Goal: Task Accomplishment & Management: Complete application form

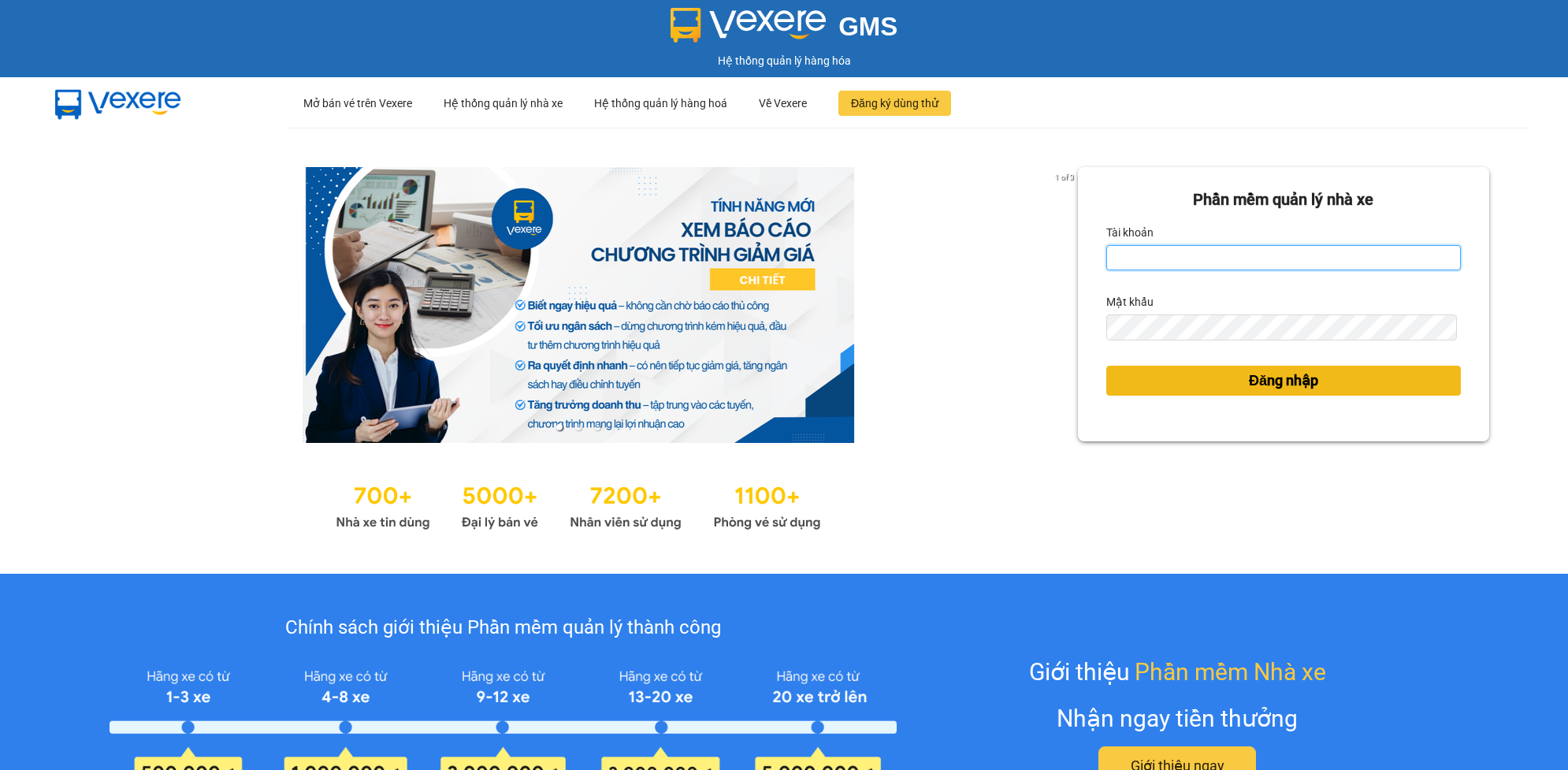
type input "tqchinh.phiethoc"
click at [1281, 382] on span "Đăng nhập" at bounding box center [1284, 380] width 69 height 22
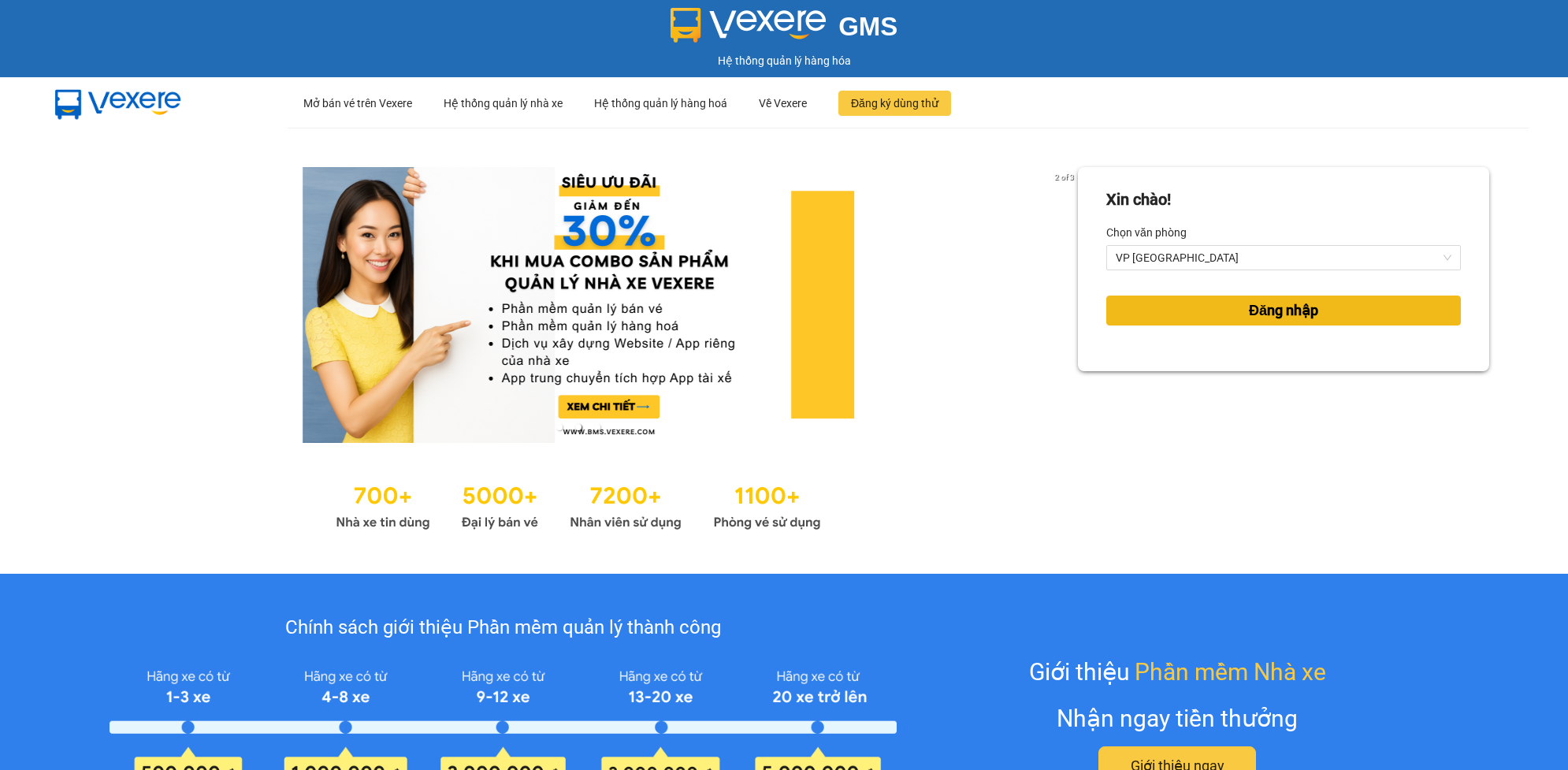
click at [1264, 305] on span "Đăng nhập" at bounding box center [1284, 311] width 69 height 22
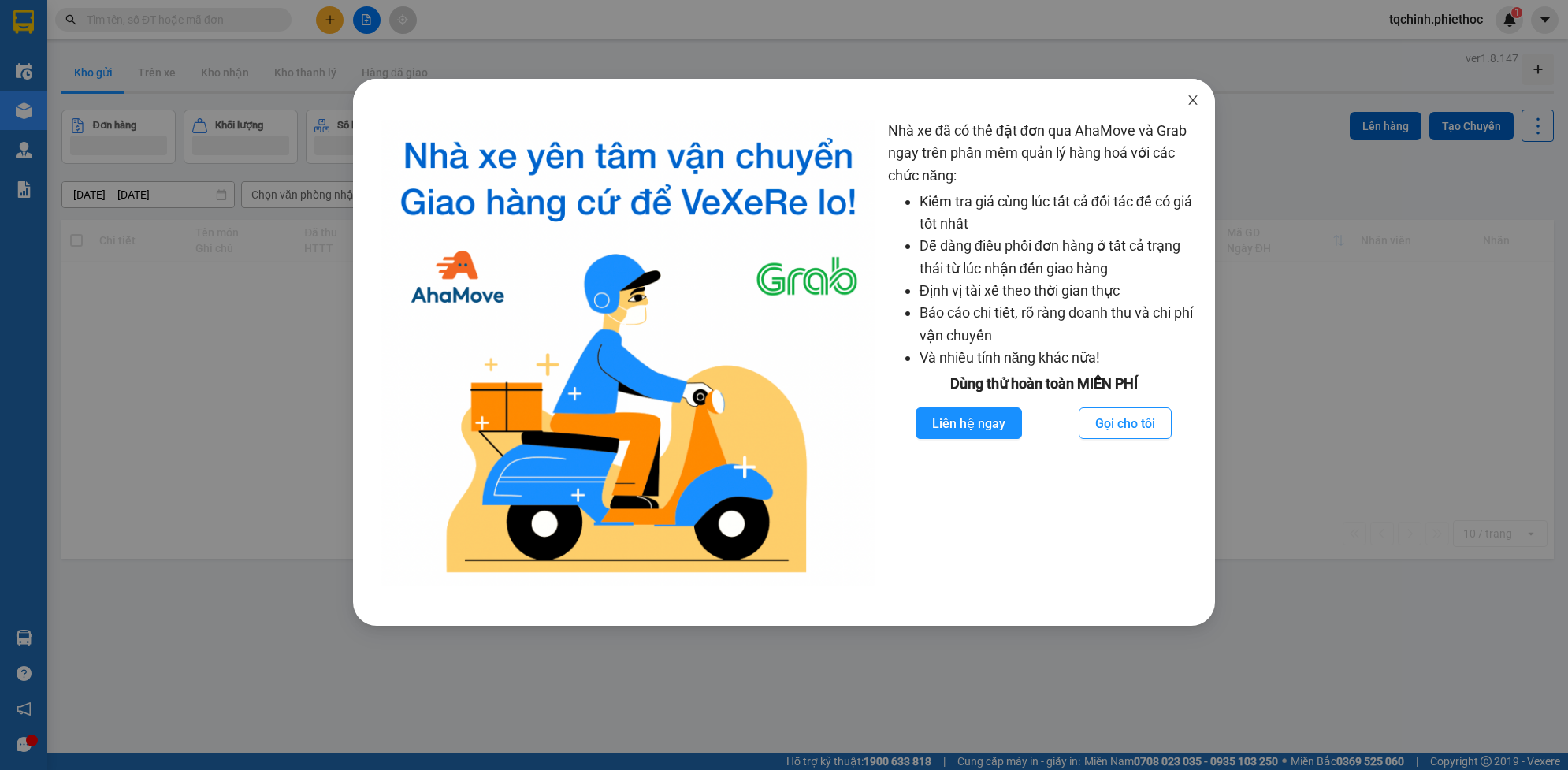
click at [1194, 100] on icon "close" at bounding box center [1194, 100] width 9 height 9
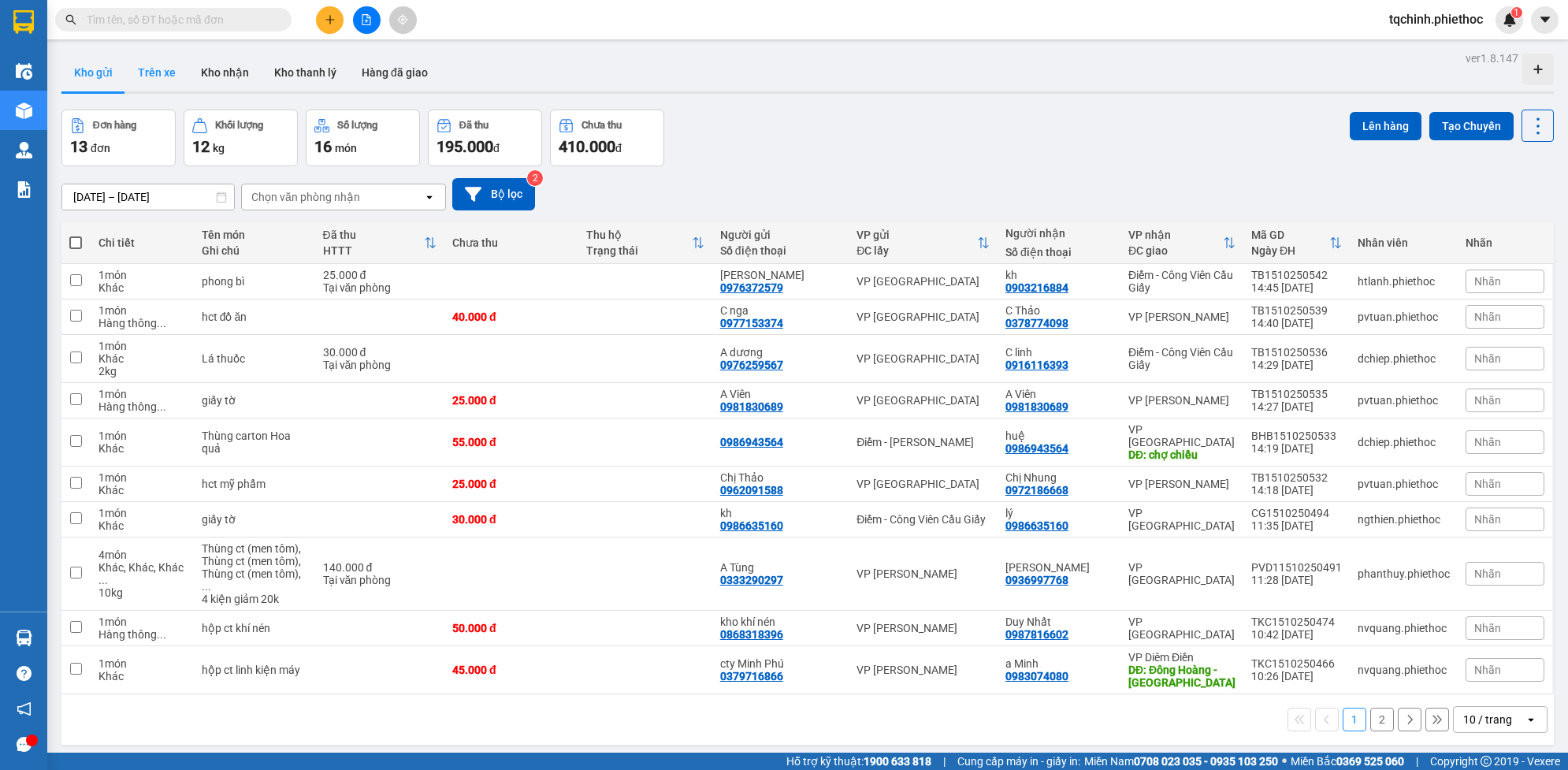
click at [167, 72] on button "Trên xe" at bounding box center [156, 72] width 63 height 37
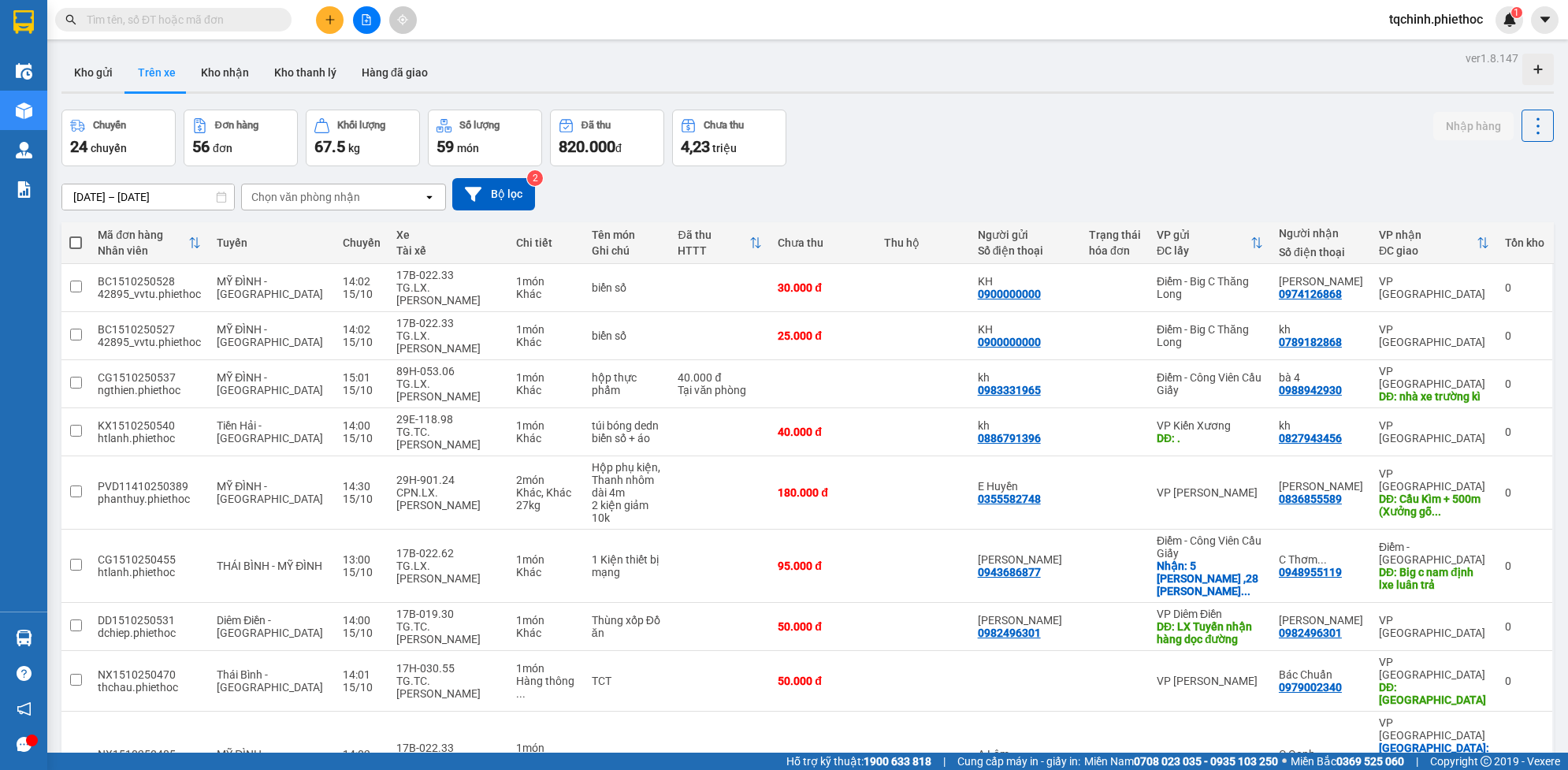
click at [218, 203] on div "ver 1.8.147 Kho gửi Trên xe Kho nhận Kho thanh lý Hàng đã giao Chuyến 24 chuyến…" at bounding box center [808, 481] width 1505 height 868
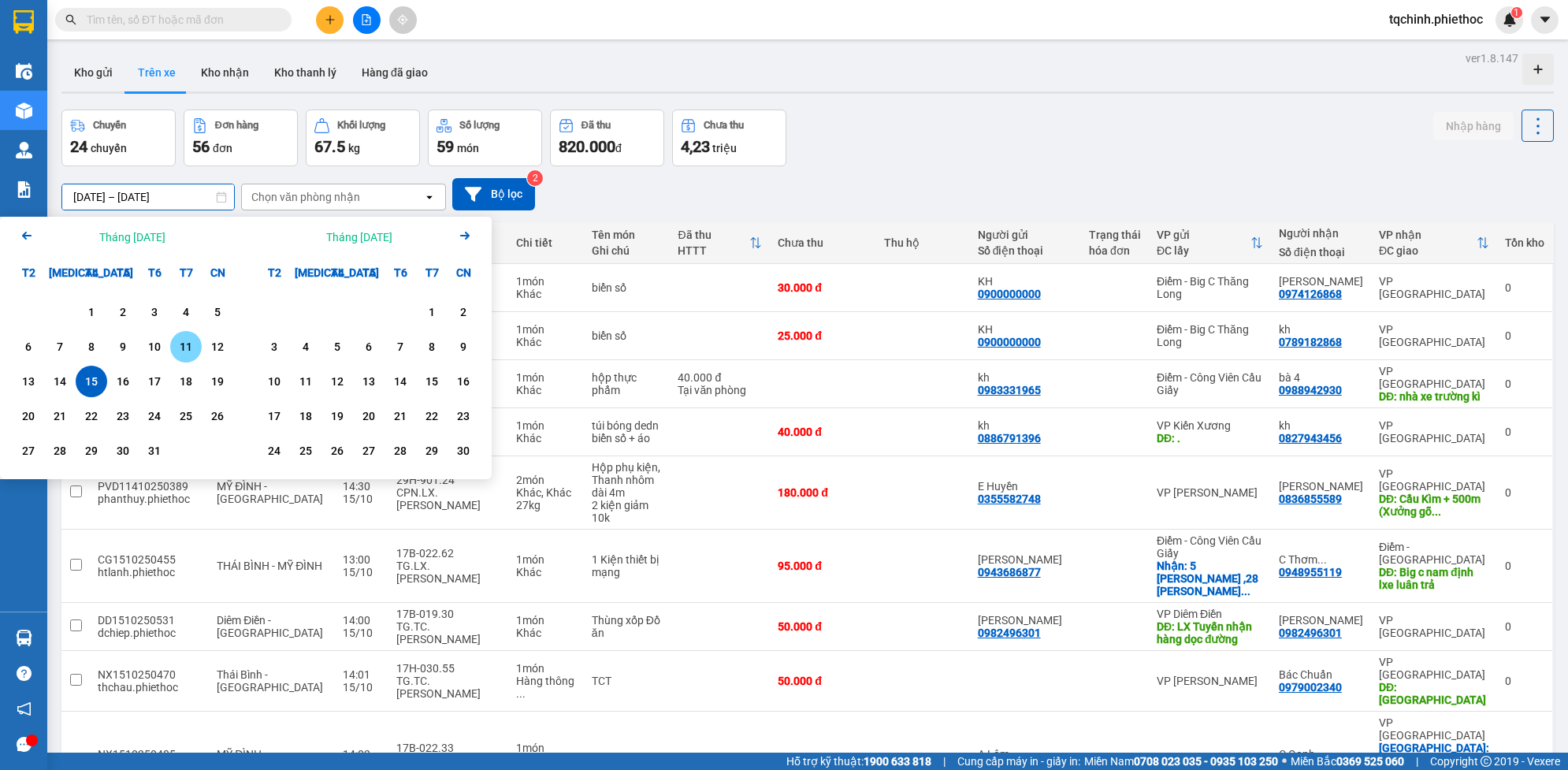
click at [191, 344] on div "11" at bounding box center [186, 346] width 22 height 19
click at [28, 380] on div "13" at bounding box center [28, 381] width 22 height 19
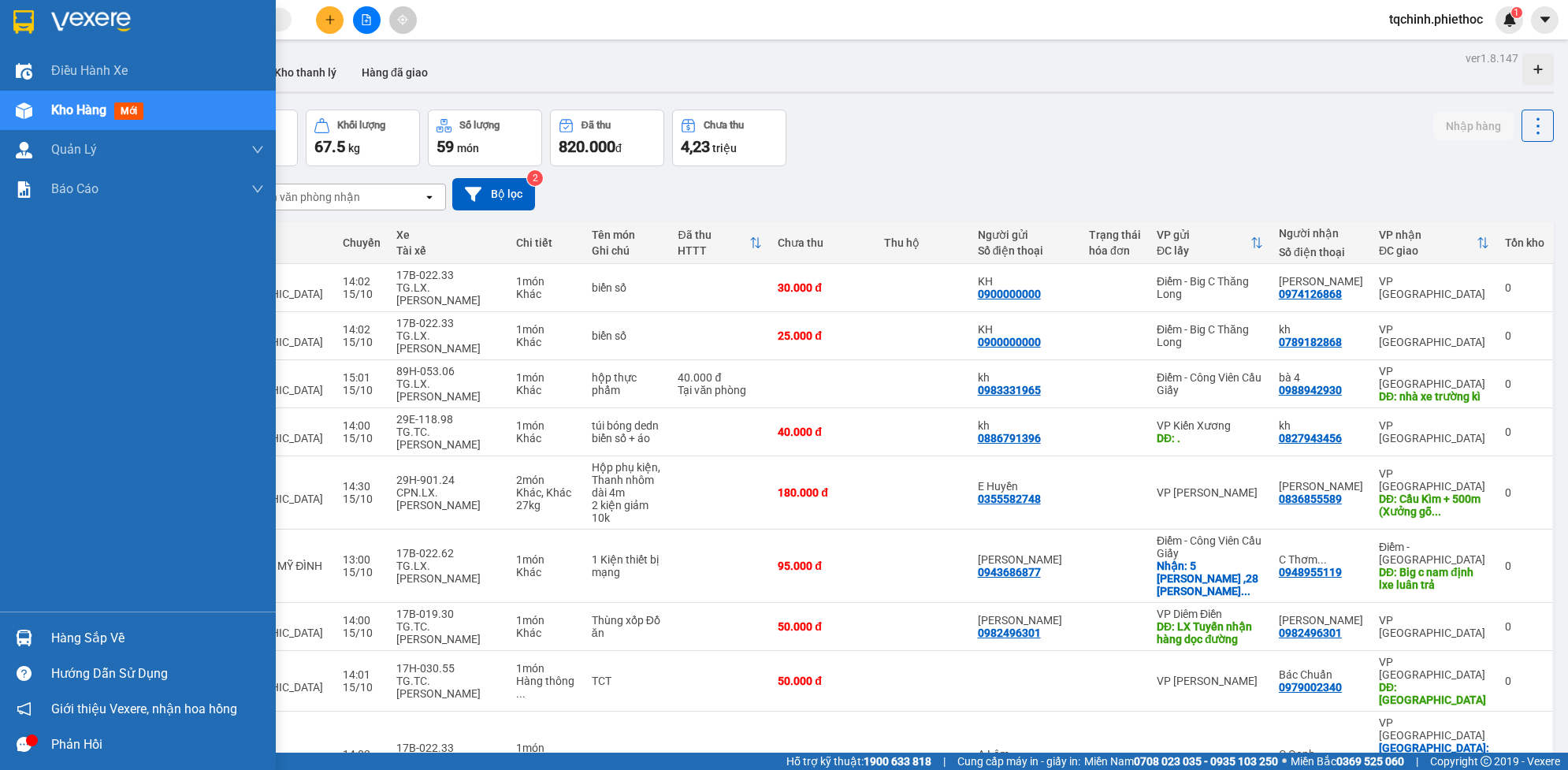
type input "11/10/2025 – 13/10/2025"
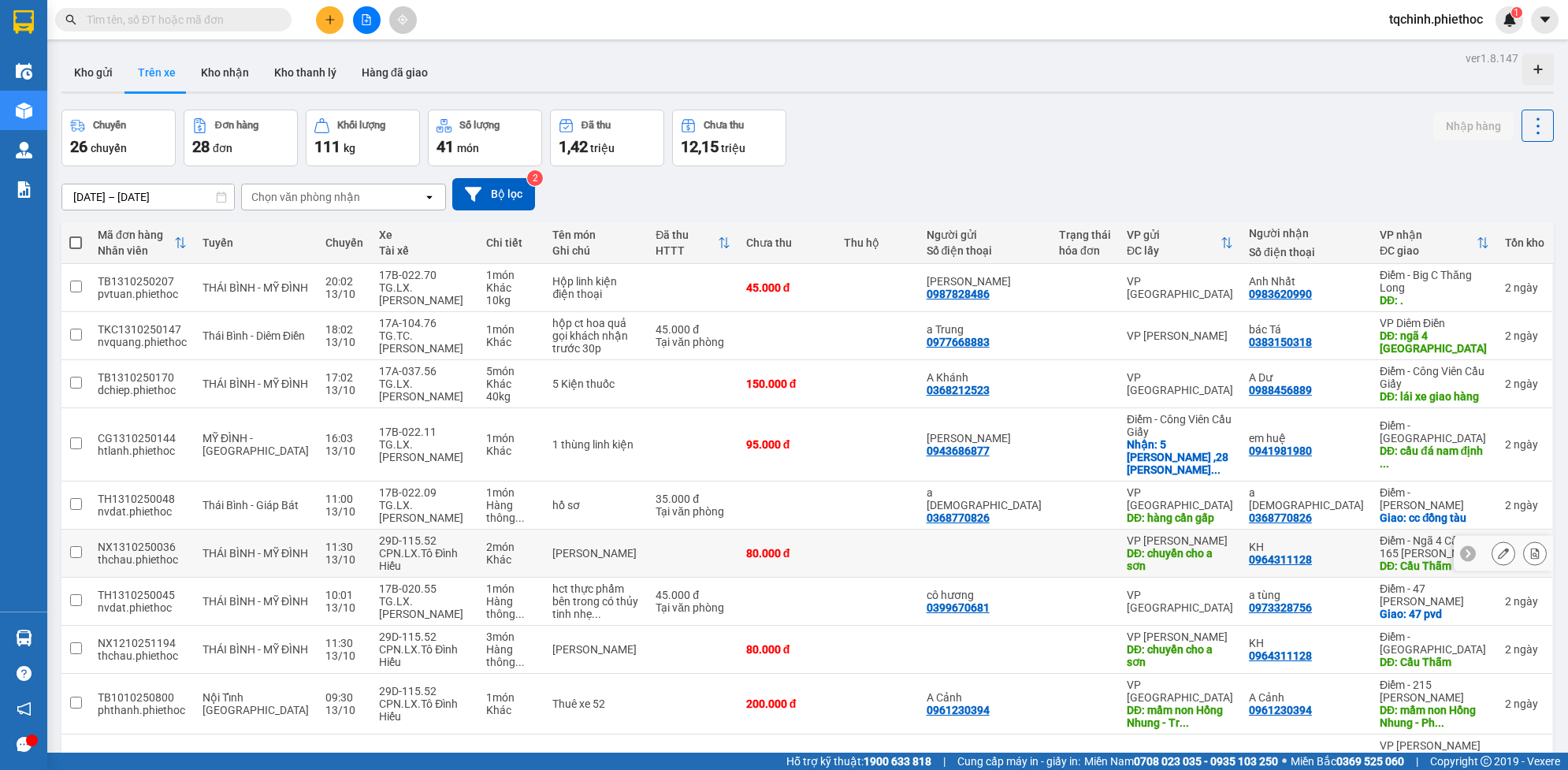
scroll to position [97, 0]
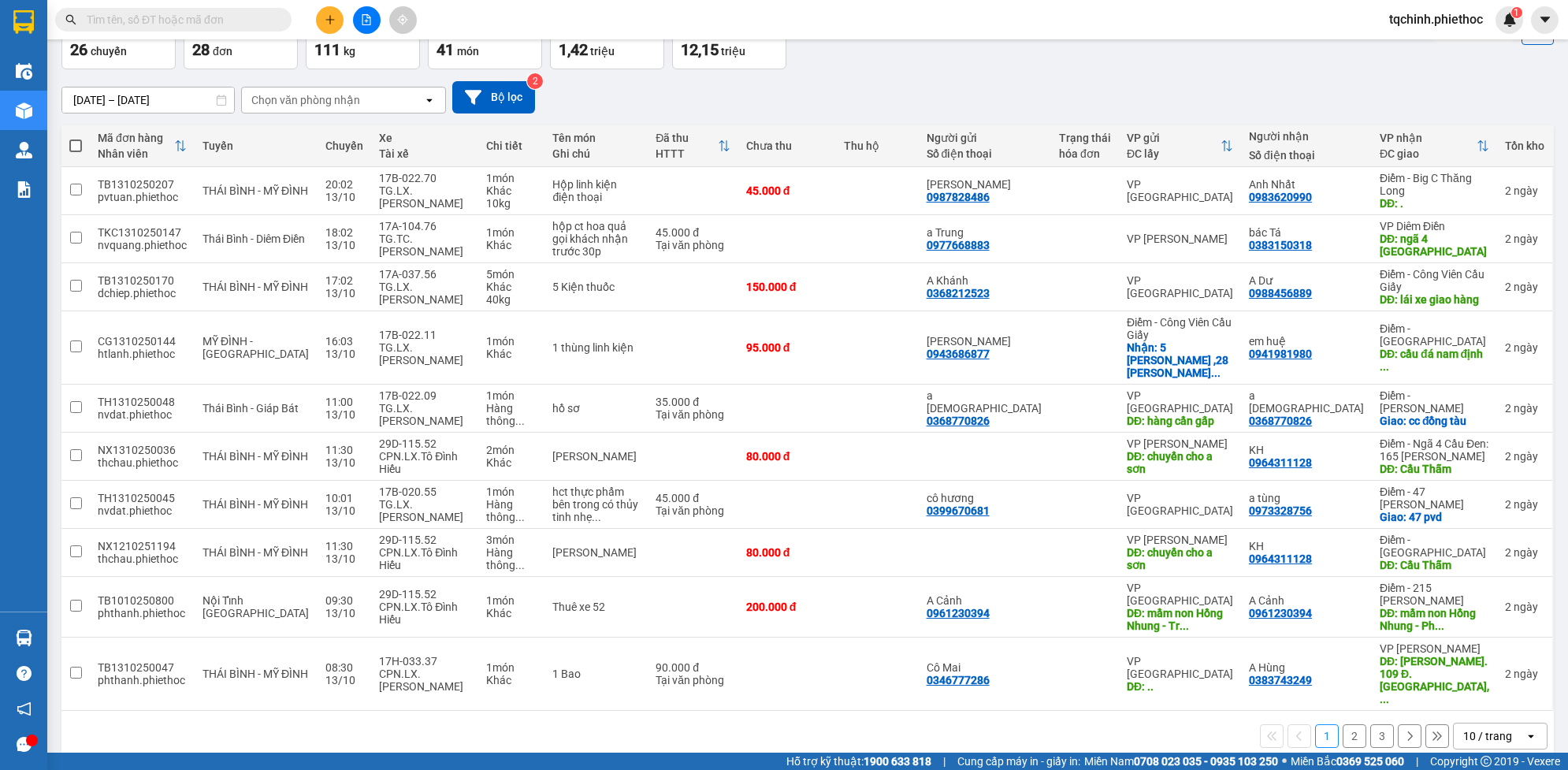
click at [1370, 724] on button "3" at bounding box center [1382, 736] width 24 height 24
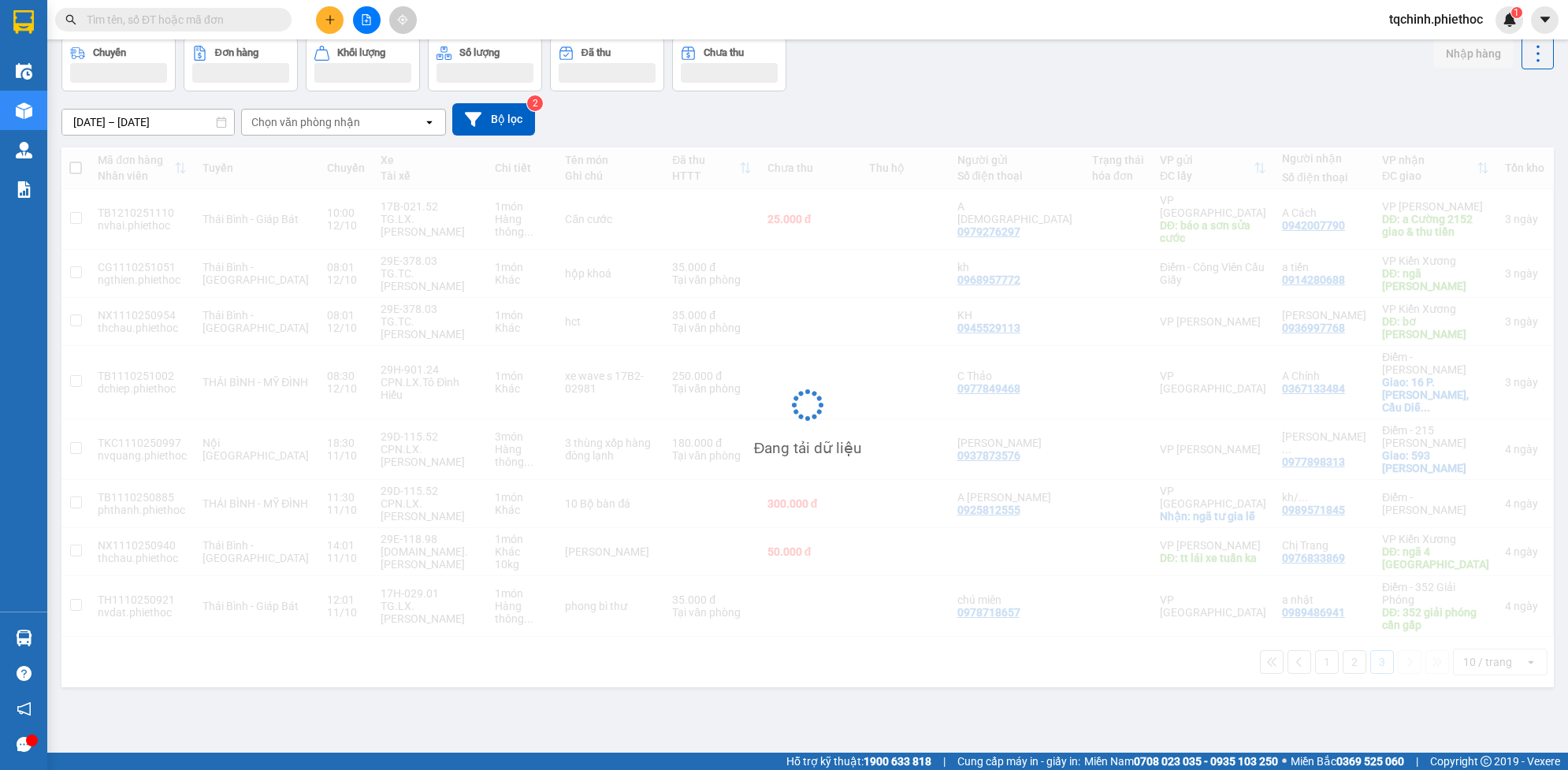
scroll to position [73, 0]
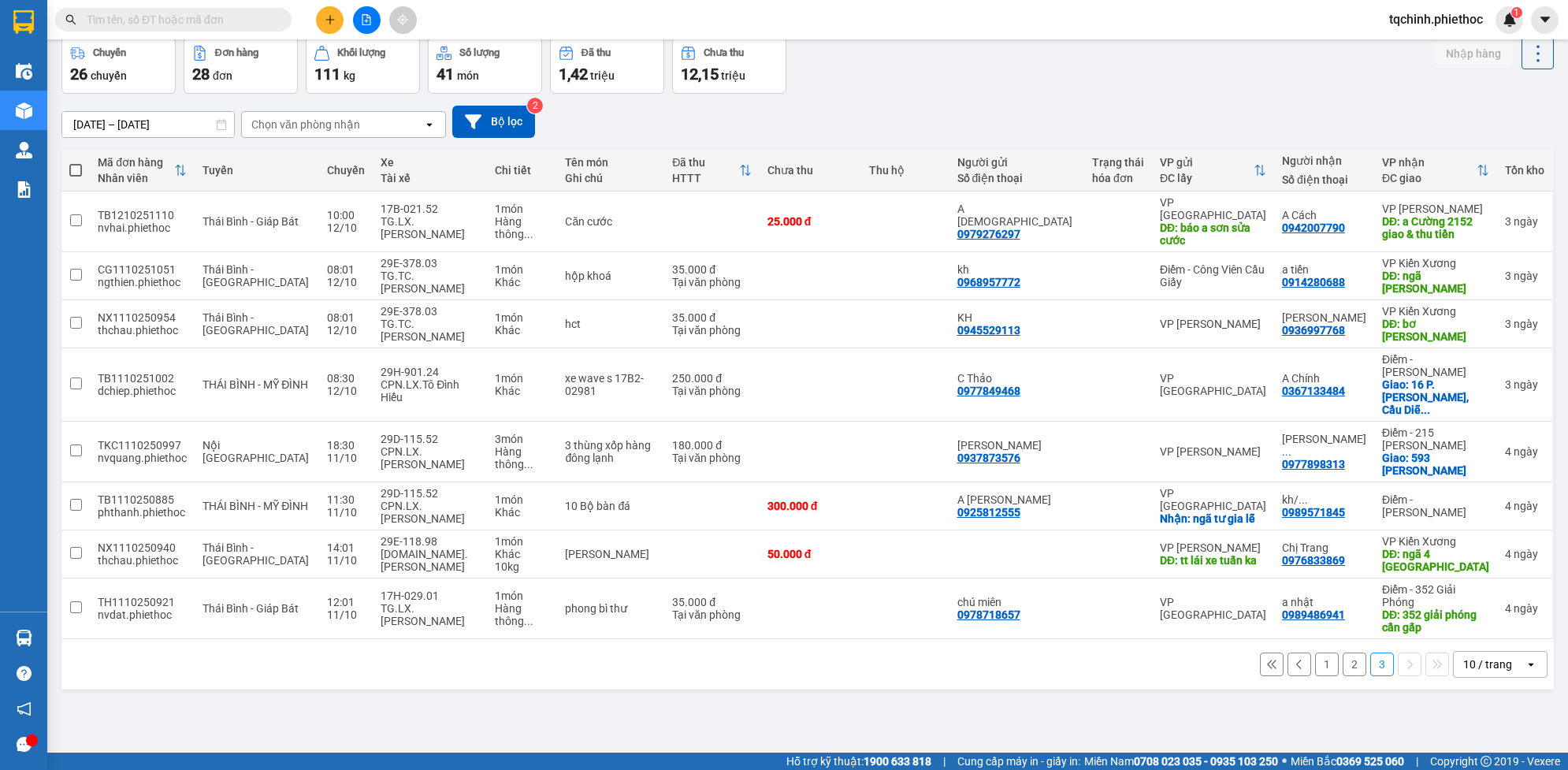
click at [1343, 652] on button "2" at bounding box center [1355, 664] width 24 height 24
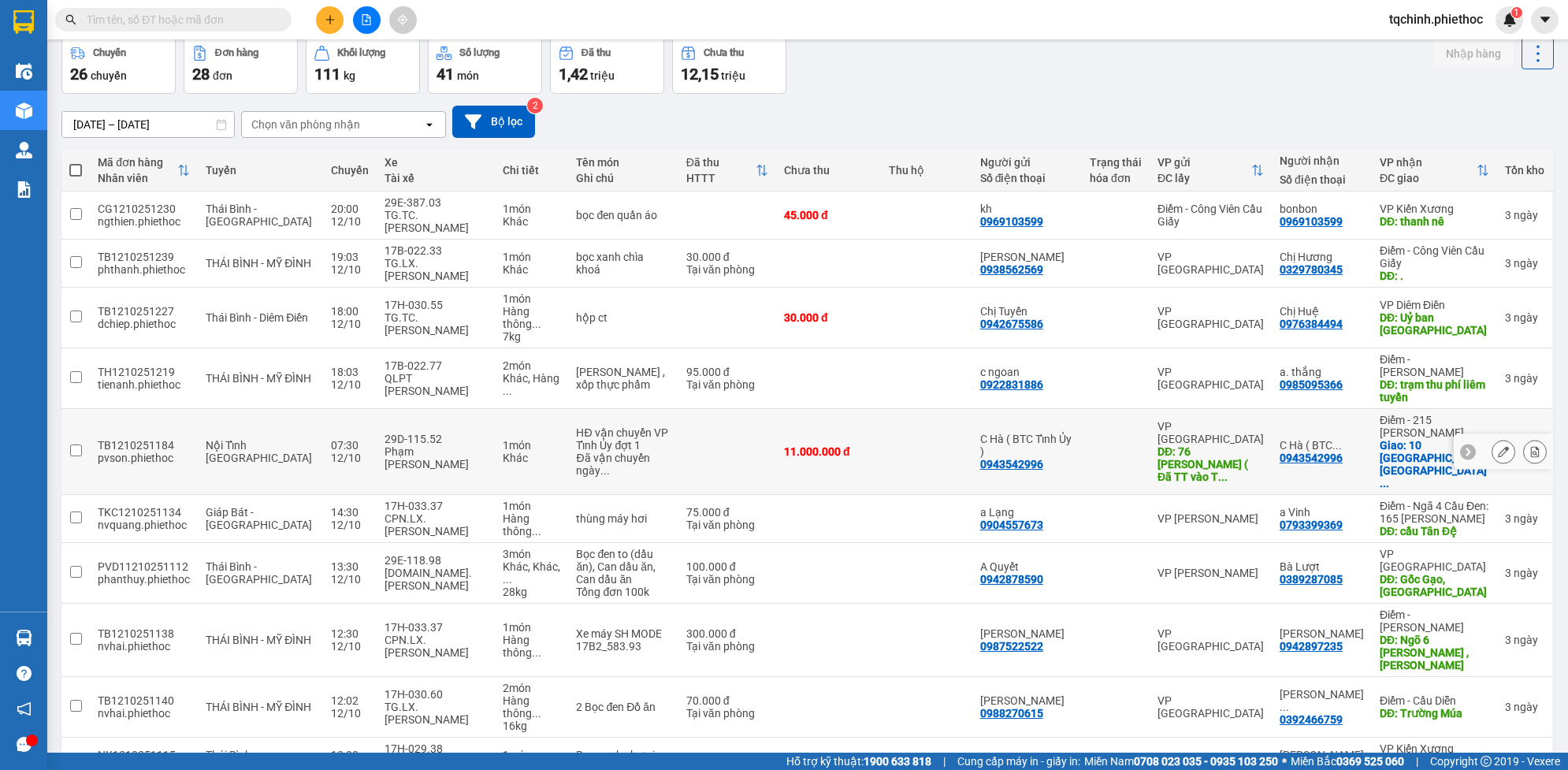
click at [142, 439] on div "TB1210251184" at bounding box center [143, 446] width 92 height 13
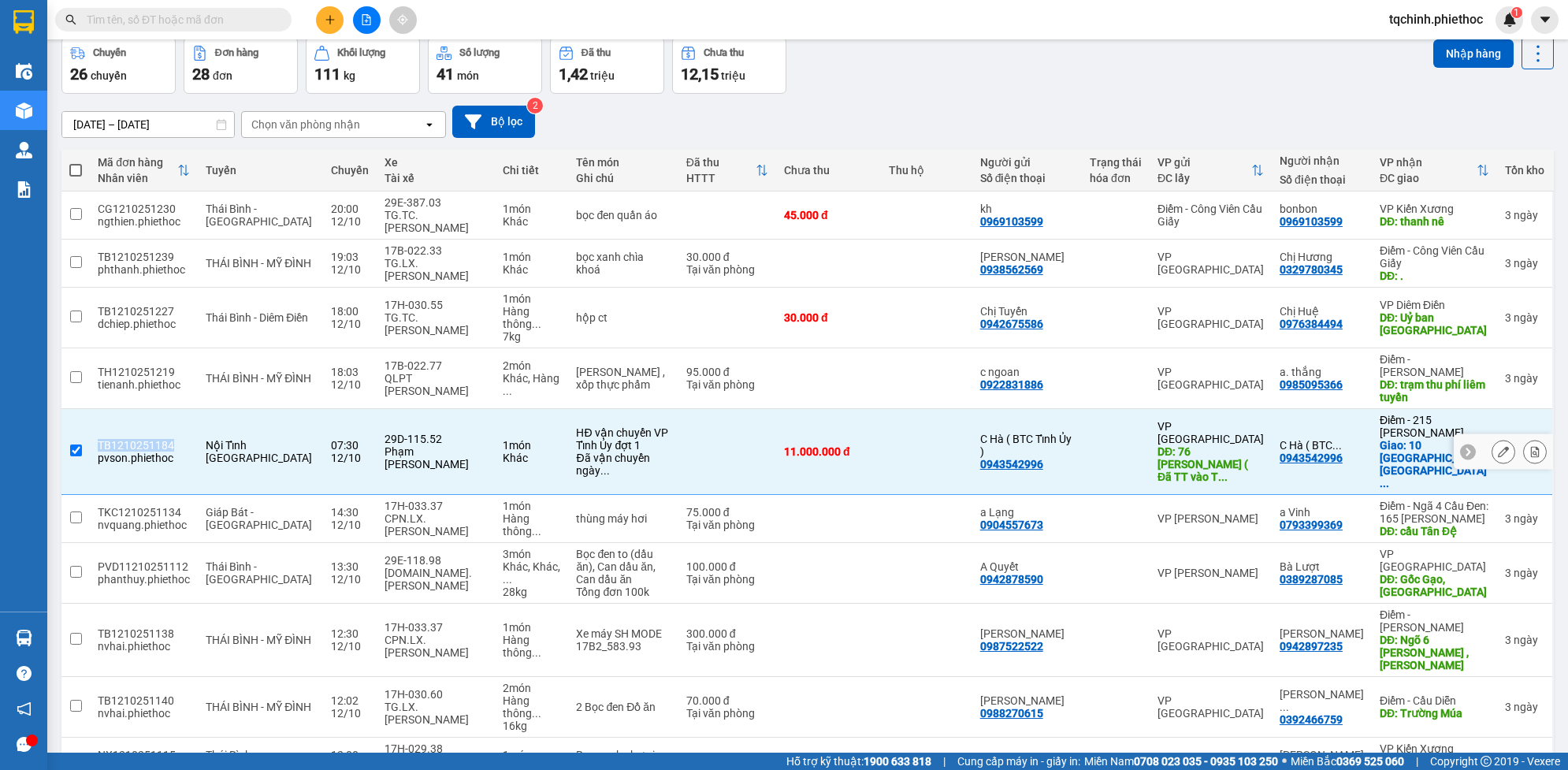
click at [142, 439] on div "TB1210251184" at bounding box center [143, 446] width 92 height 13
checkbox input "false"
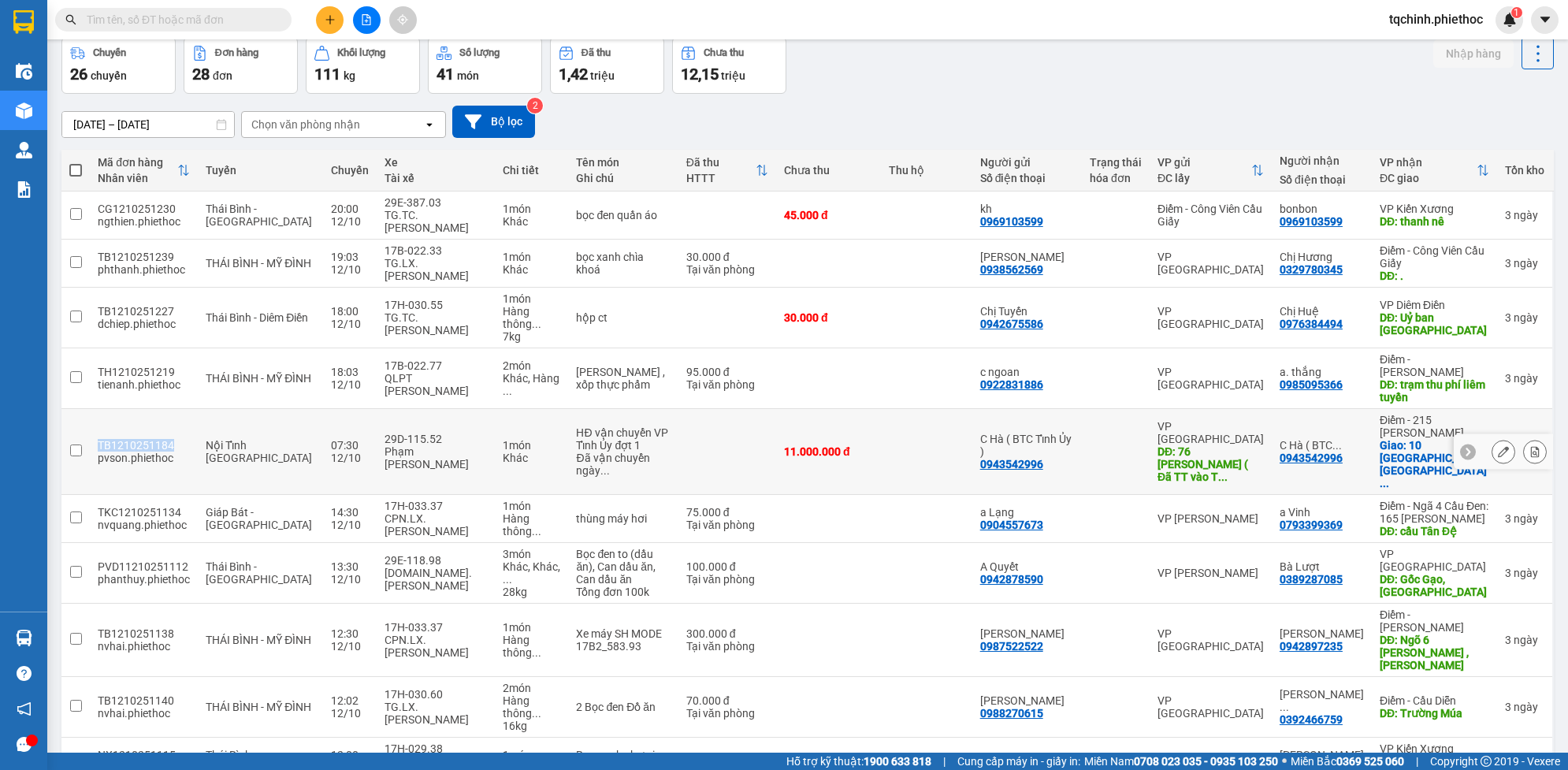
copy div "TB1210251184"
click at [149, 13] on input "text" at bounding box center [180, 19] width 186 height 17
paste input "TB1210251184"
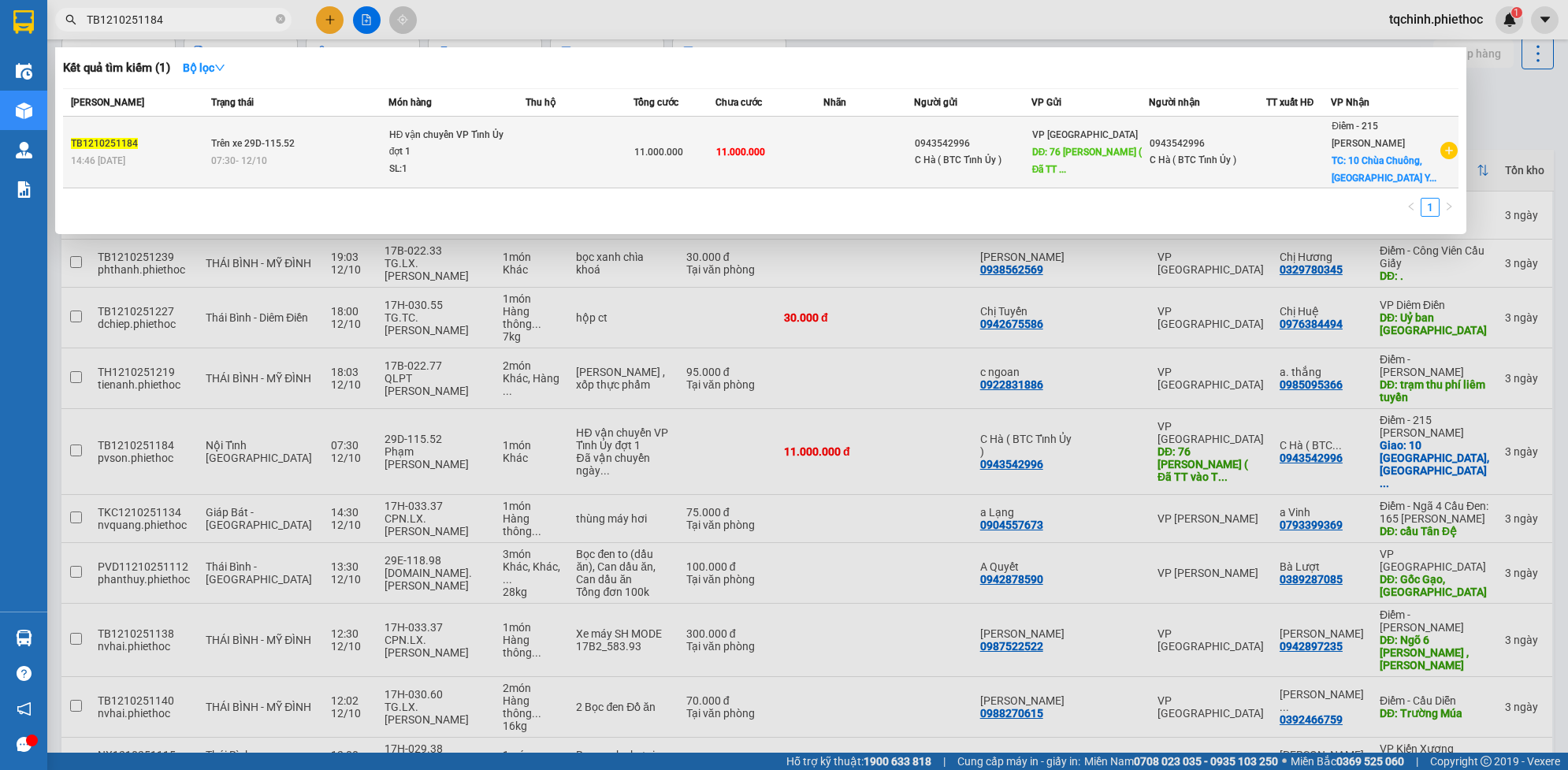
type input "TB1210251184"
click at [347, 146] on td "Trên xe 29D-115.52 07:30 - 12/10" at bounding box center [297, 152] width 181 height 72
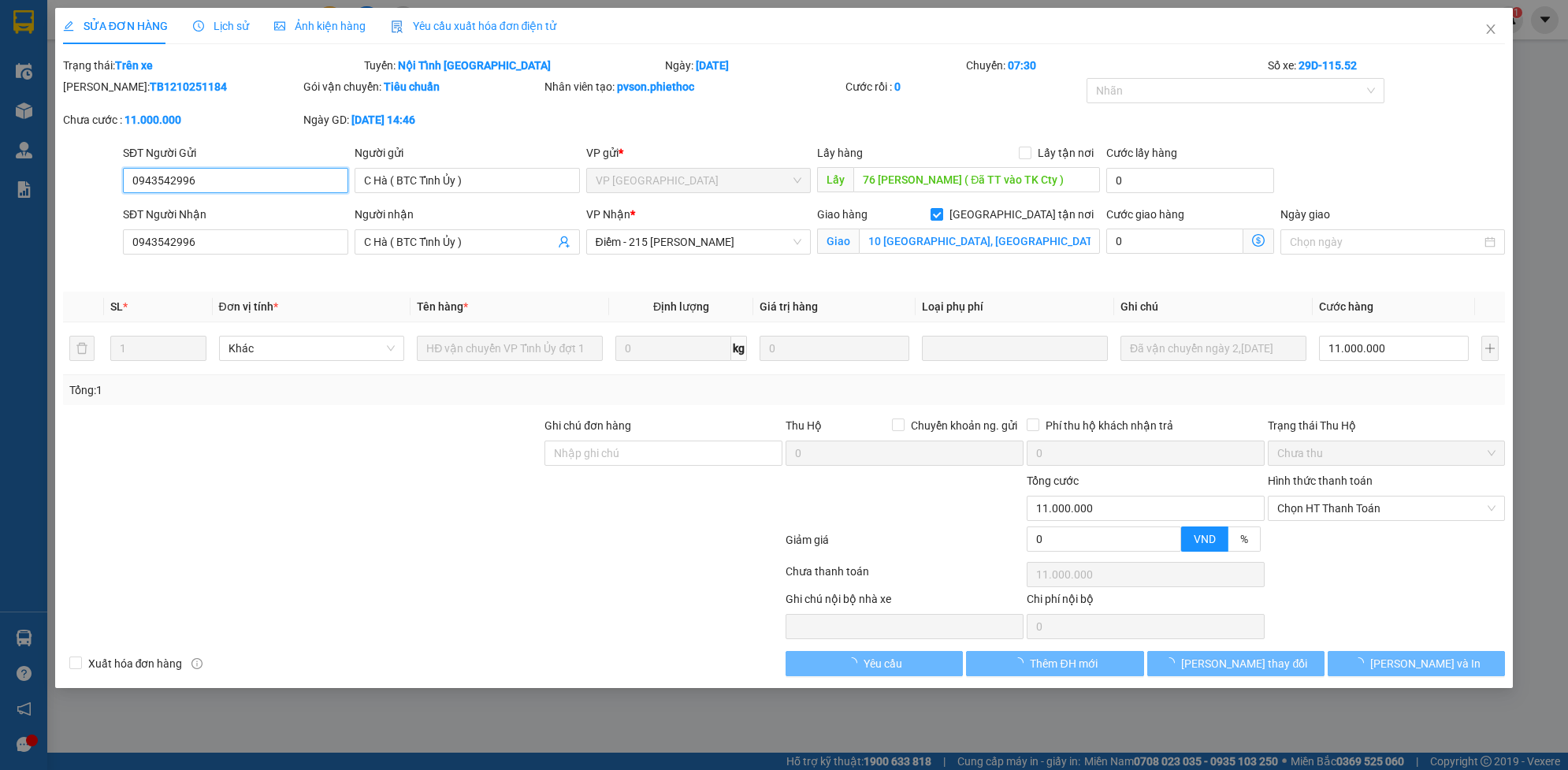
type input "0943542996"
type input "C Hà ( BTC Tỉnh Ủy )"
type input "76 Lý Thường Kiệt ( Đã TT vào TK Cty )"
type input "0943542996"
type input "C Hà ( BTC Tỉnh Ủy )"
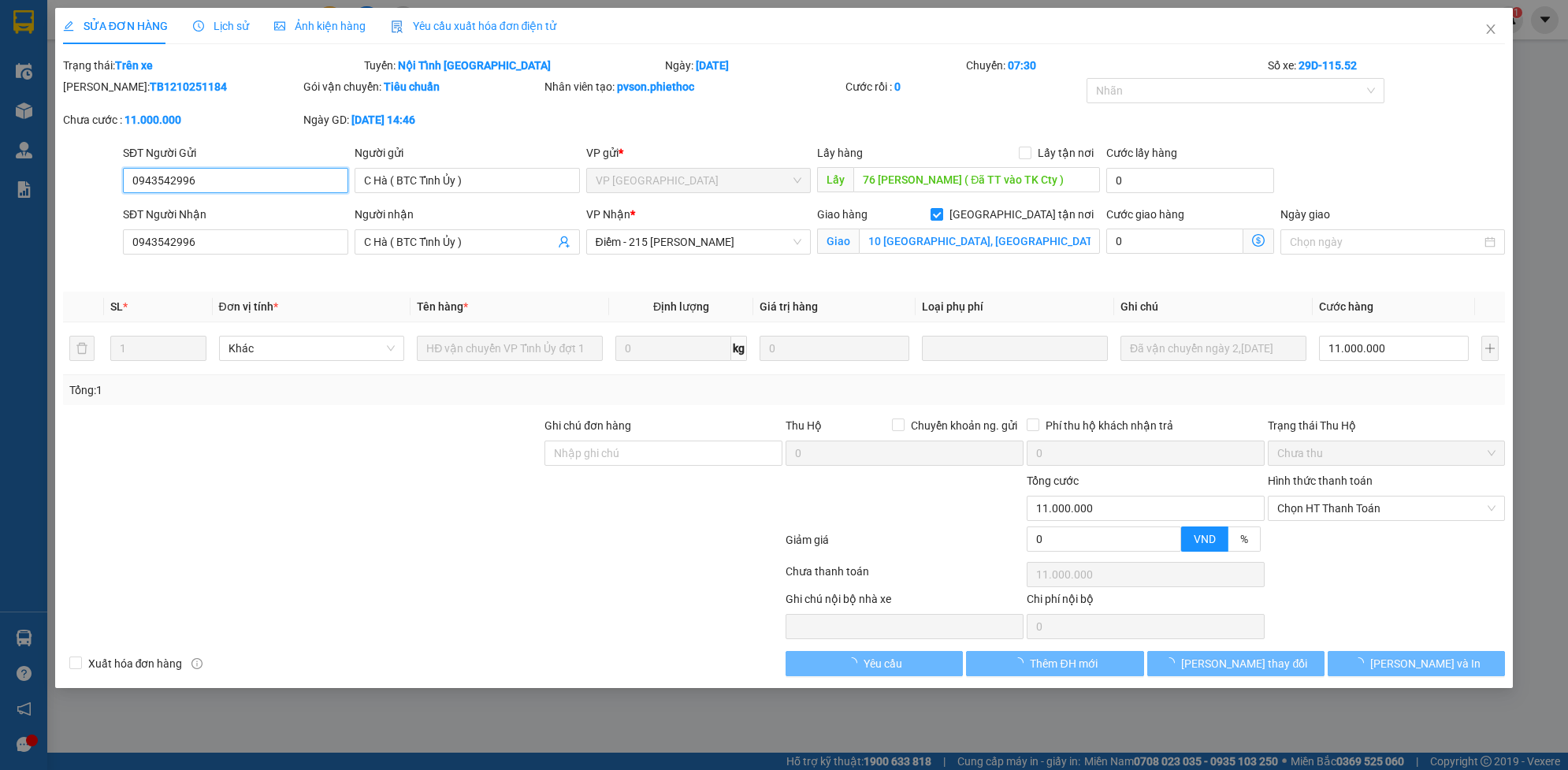
checkbox input "true"
type input "10 Chùa Chuông, TP Hưng Yên ( Đã quyết toán )"
type input "0"
type input "11.000.000"
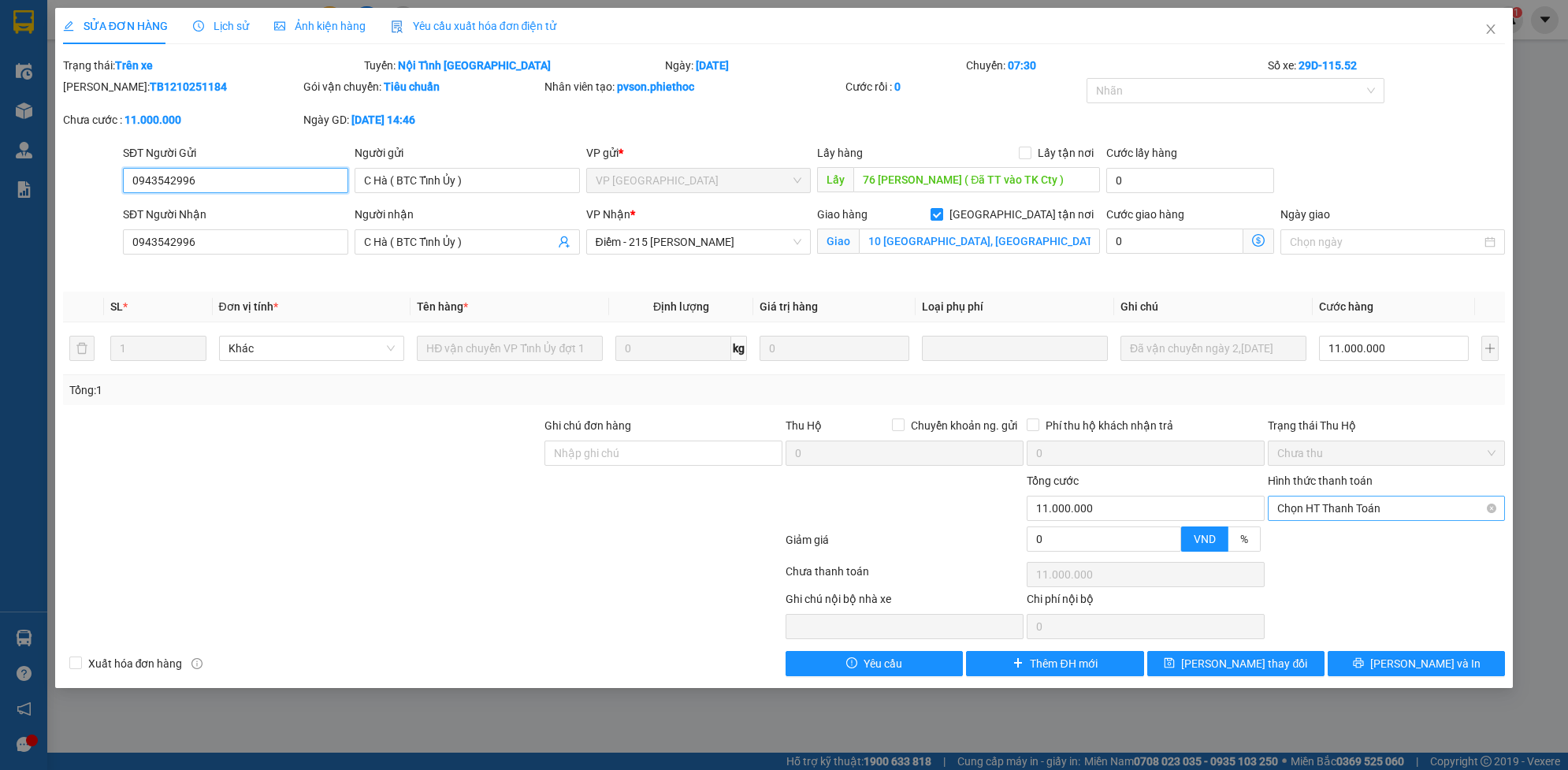
click at [1340, 508] on span "Chọn HT Thanh Toán" at bounding box center [1387, 508] width 219 height 24
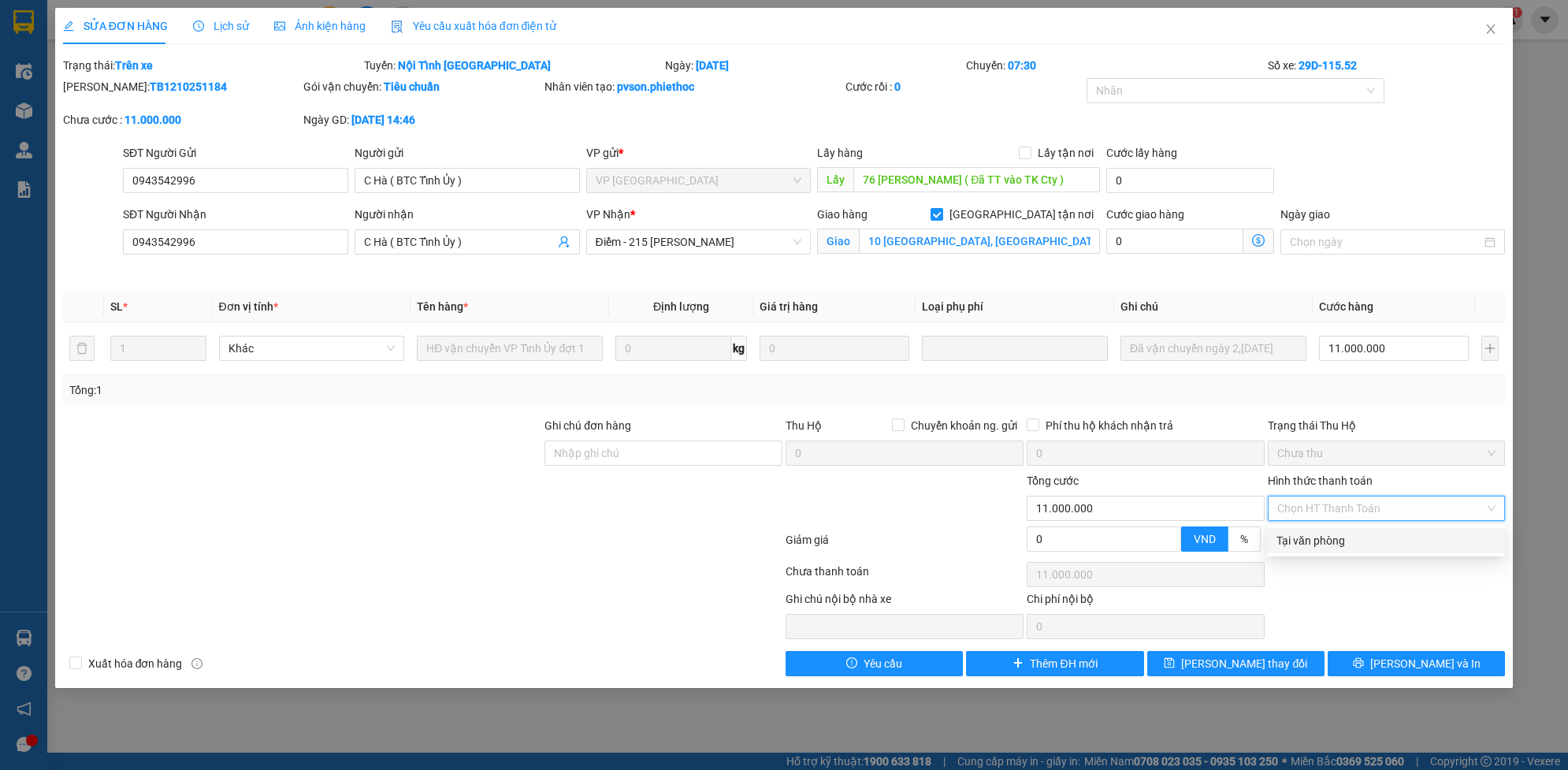
click at [1329, 544] on div "Tại văn phòng" at bounding box center [1387, 540] width 219 height 17
type input "0"
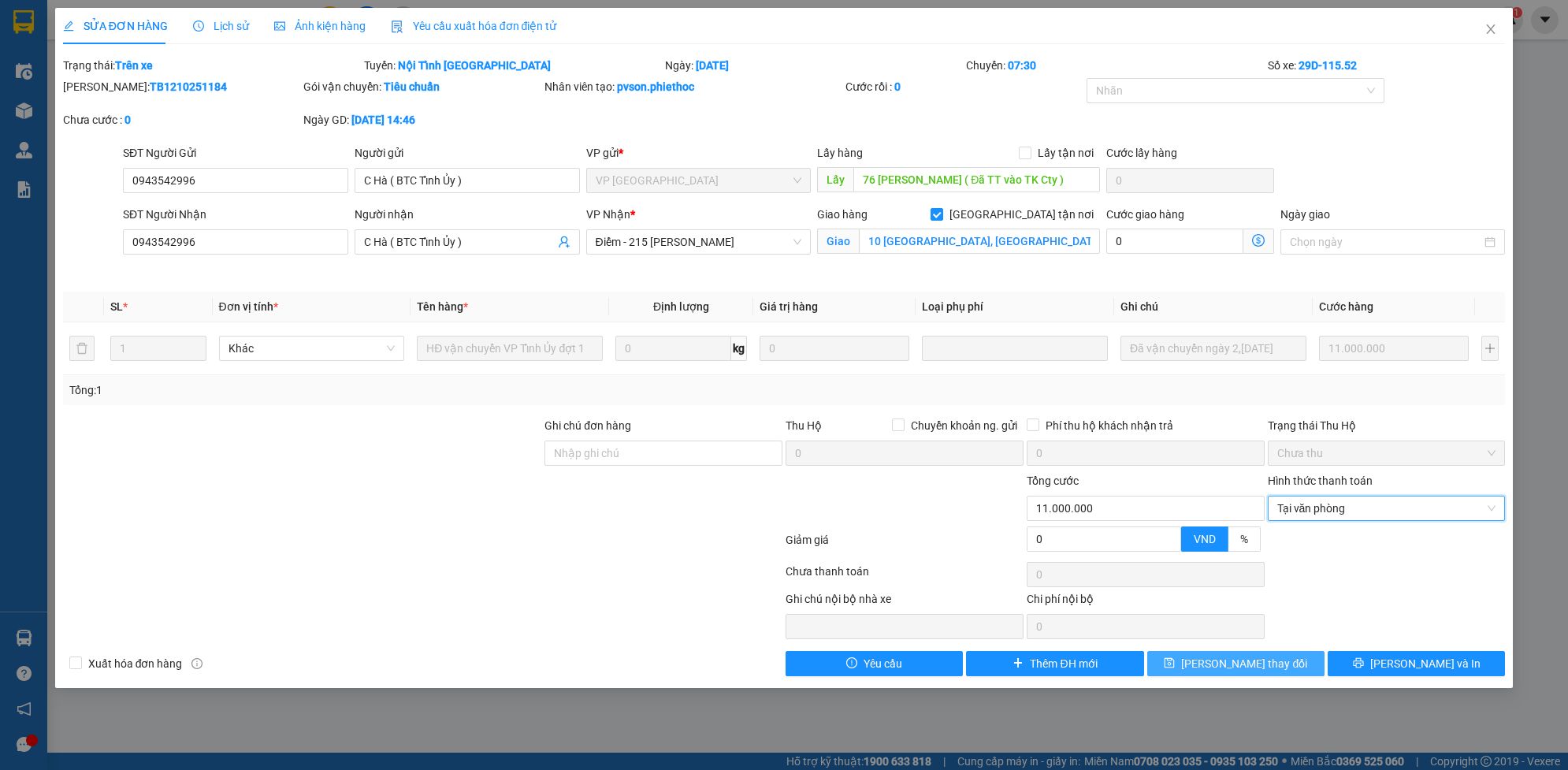
click at [1271, 671] on span "Lưu thay đổi" at bounding box center [1244, 662] width 126 height 17
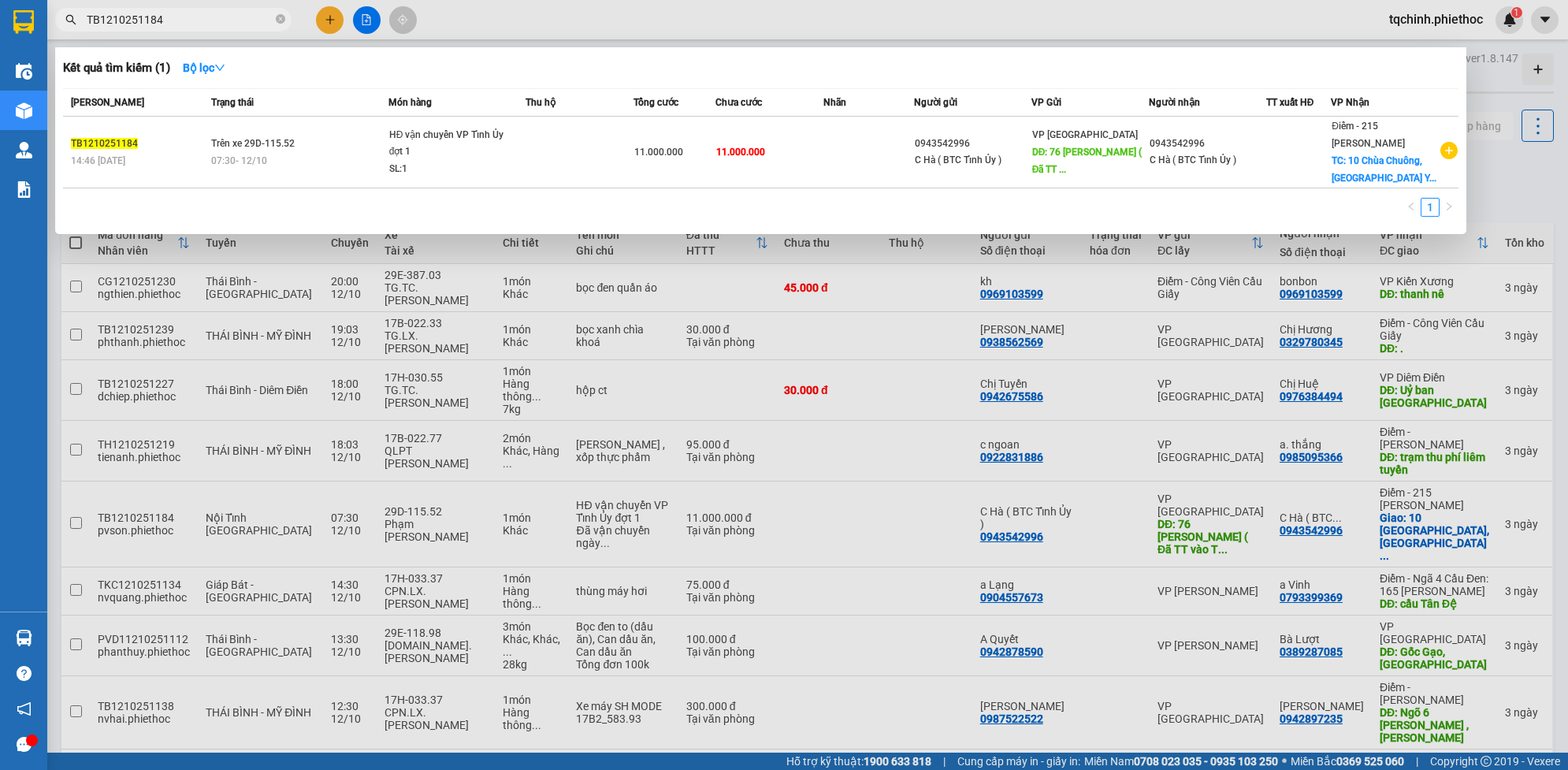
click at [191, 21] on input "TB1210251184" at bounding box center [180, 19] width 186 height 17
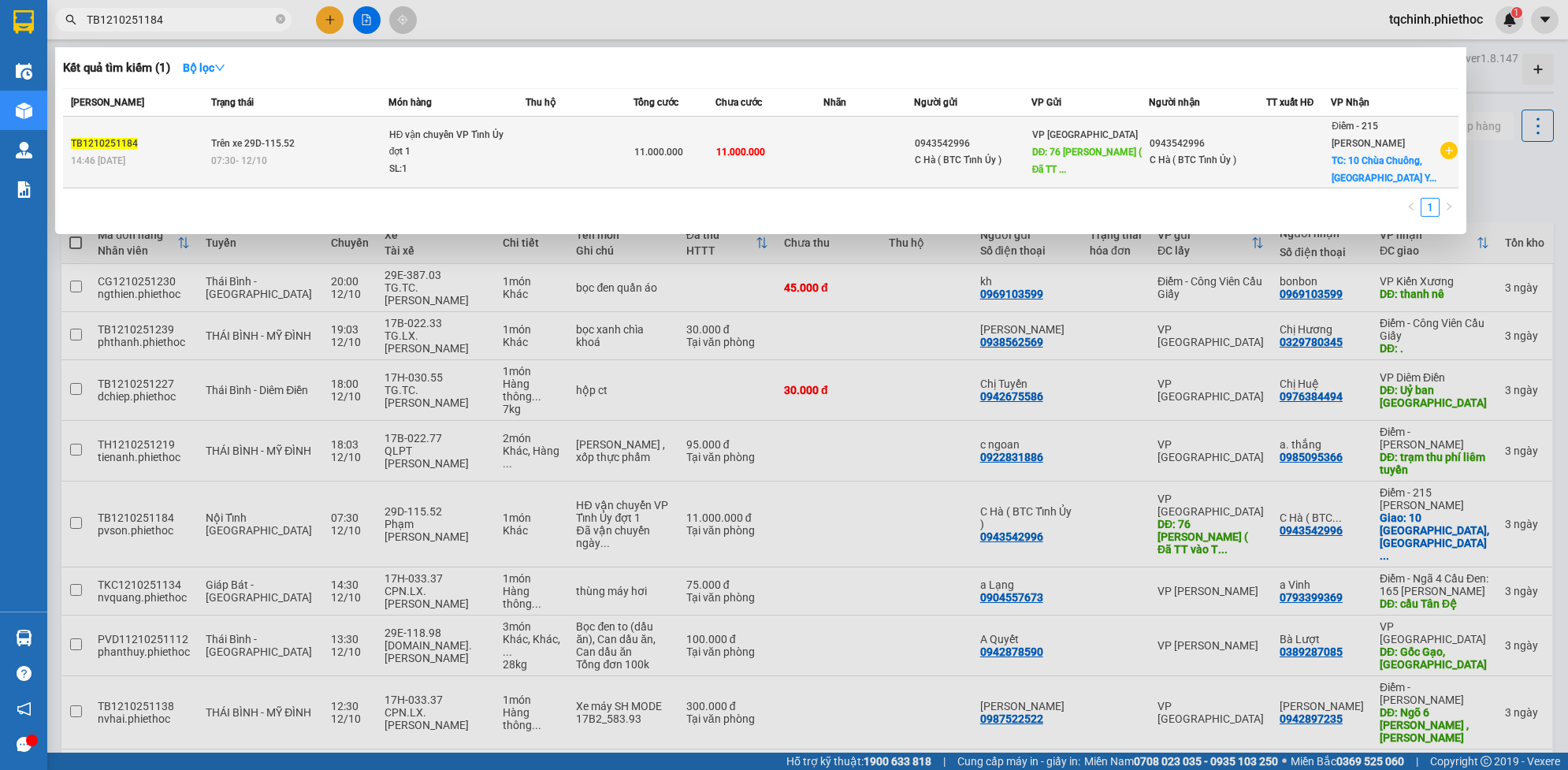
click at [247, 146] on span "Trên xe 29D-115.52" at bounding box center [253, 143] width 84 height 11
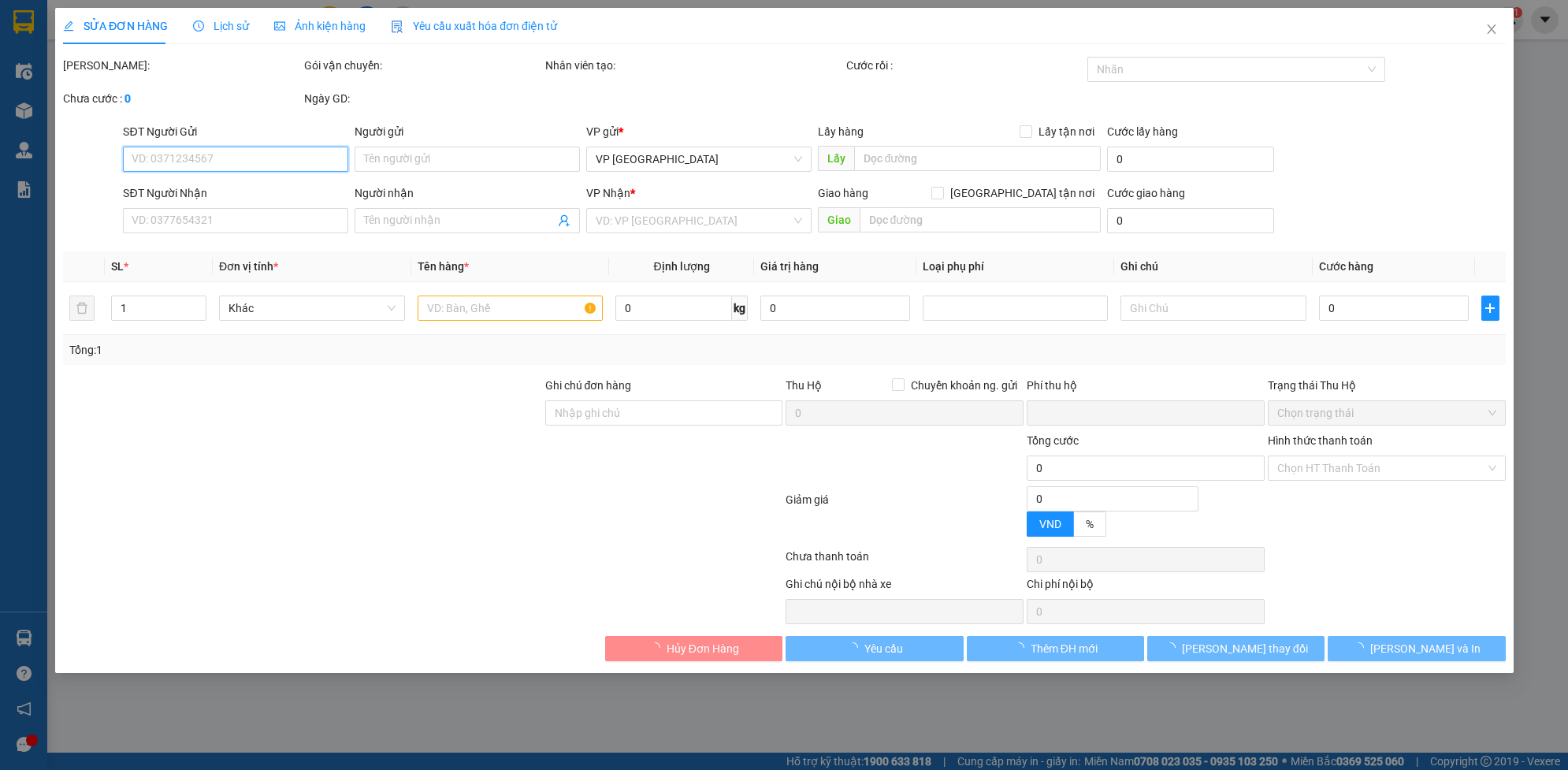
type input "0943542996"
type input "C Hà ( BTC Tỉnh Ủy )"
type input "76 Lý Thường Kiệt ( Đã TT vào TK Cty )"
type input "0943542996"
type input "C Hà ( BTC Tỉnh Ủy )"
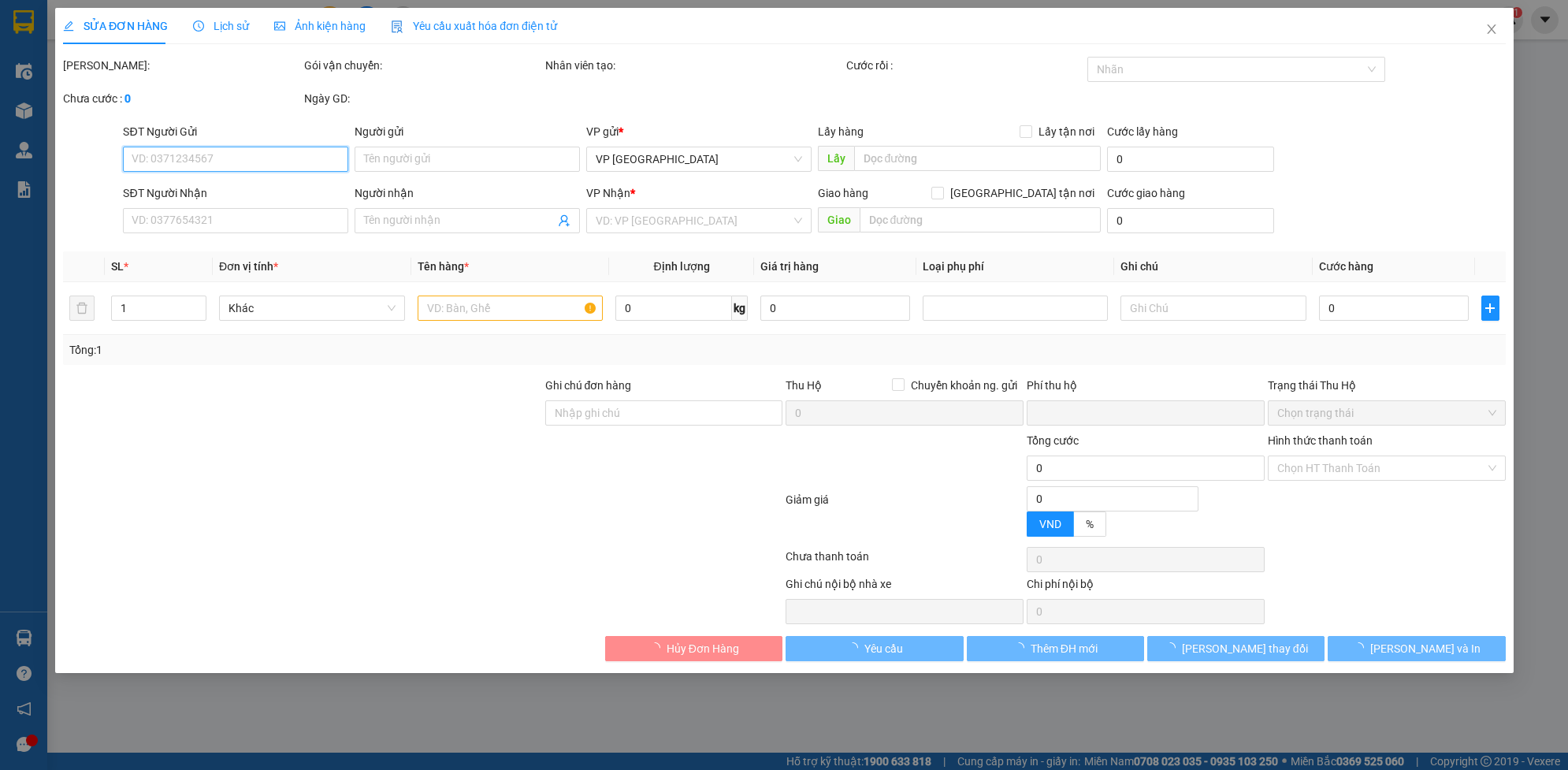
checkbox input "true"
type input "10 Chùa Chuông, TP Hưng Yên ( Đã quyết toán )"
type input "0"
type input "11.000.000"
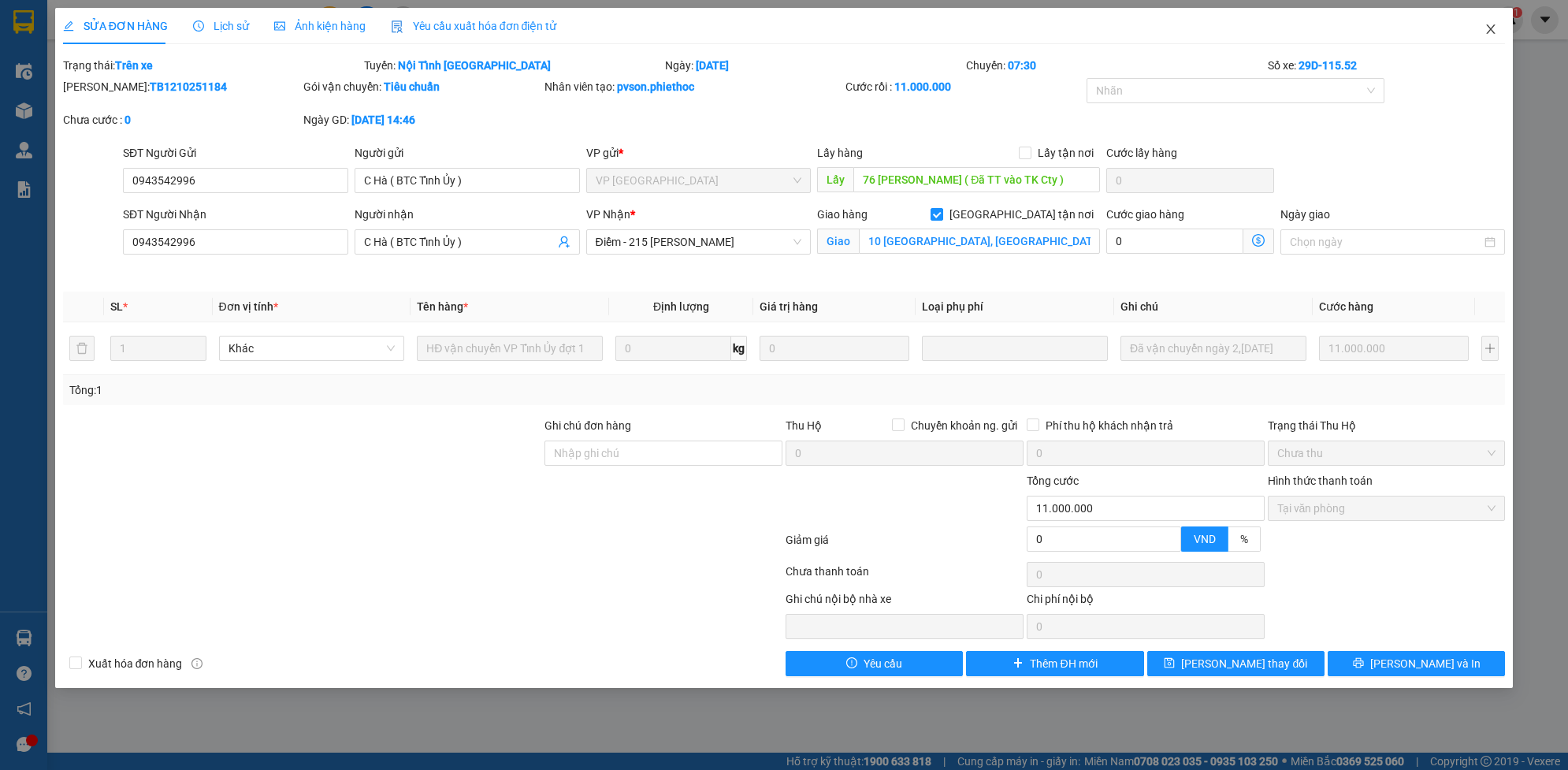
click at [1491, 30] on icon "close" at bounding box center [1491, 29] width 9 height 9
